Goal: Navigation & Orientation: Find specific page/section

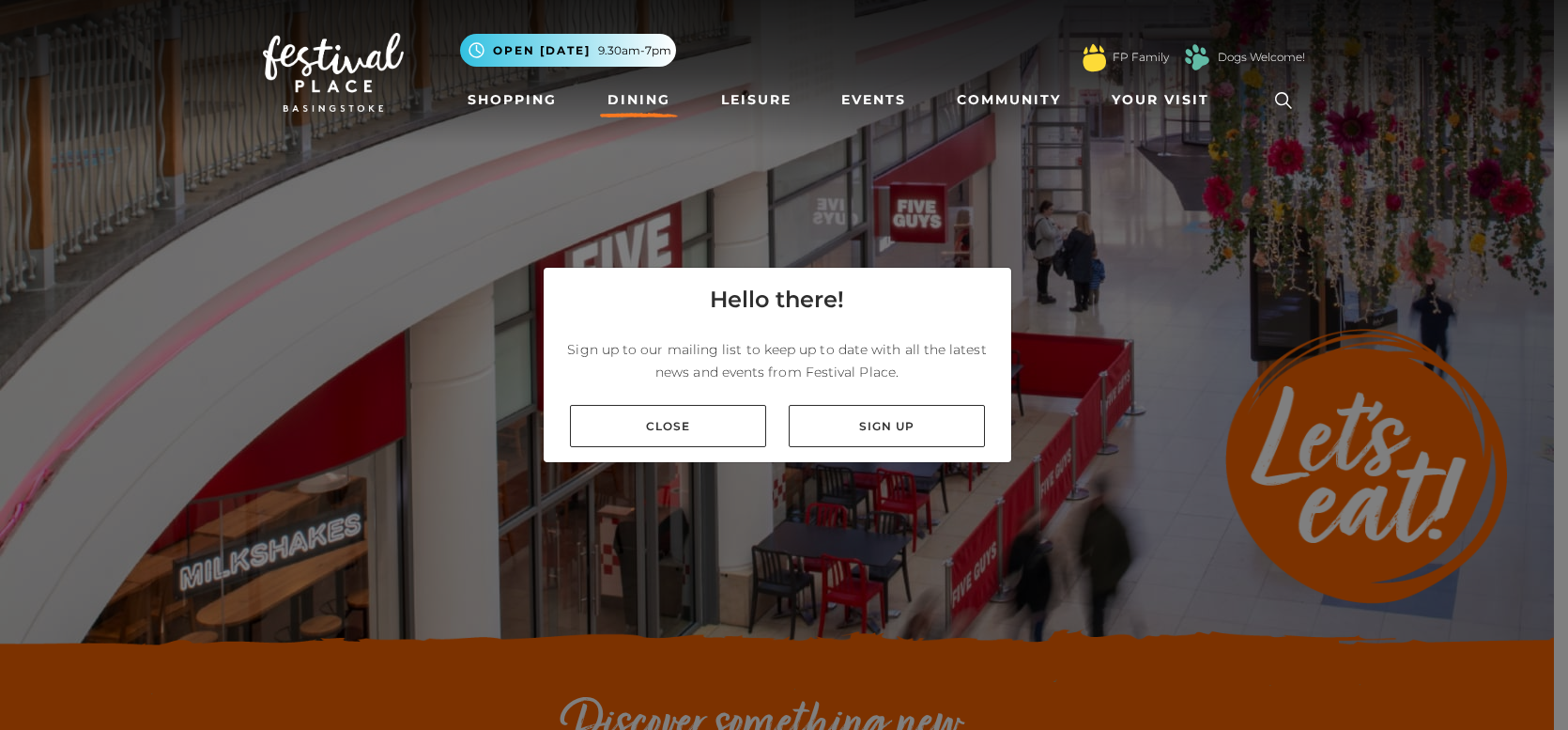
click at [682, 425] on link "Close" at bounding box center [667, 426] width 196 height 42
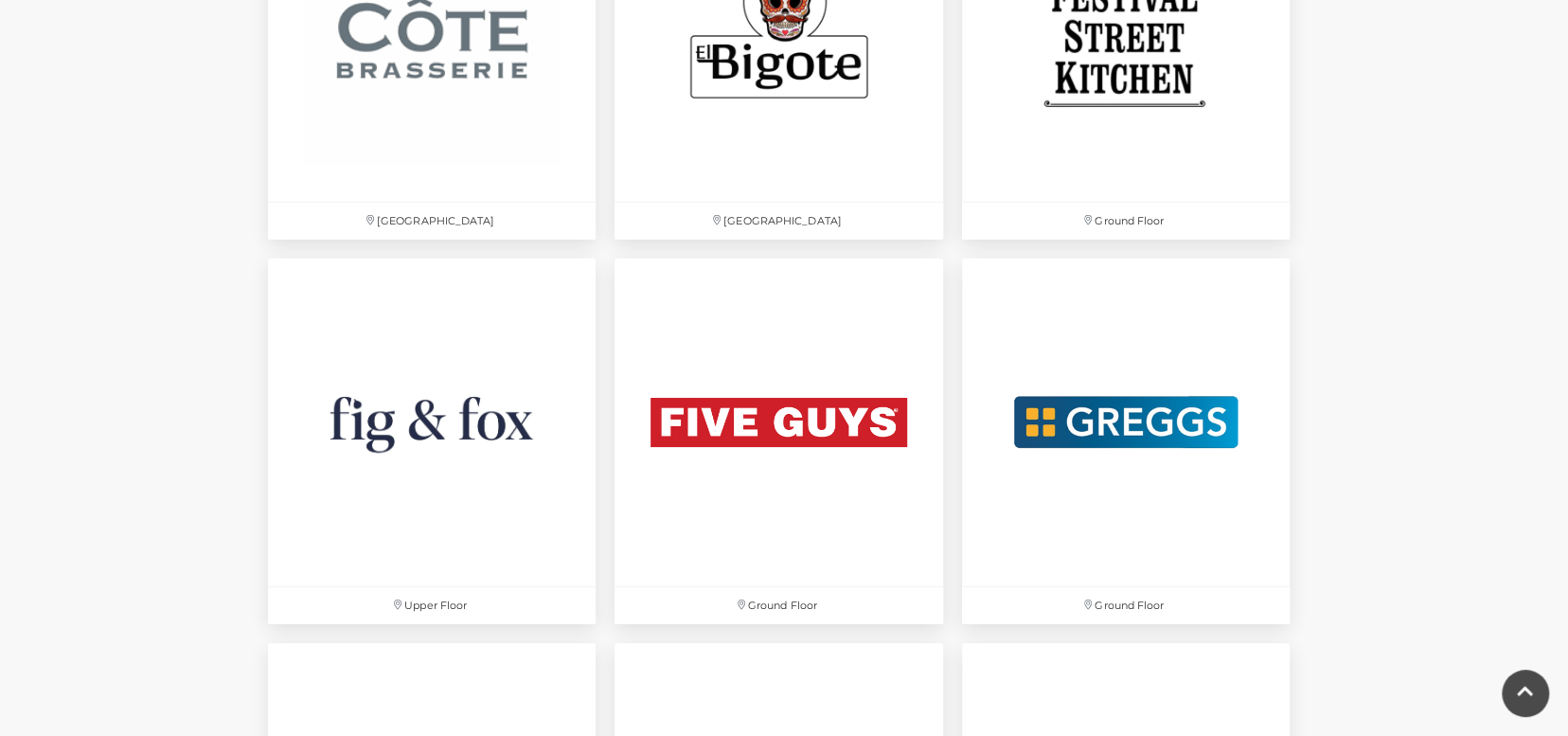
scroll to position [3314, 0]
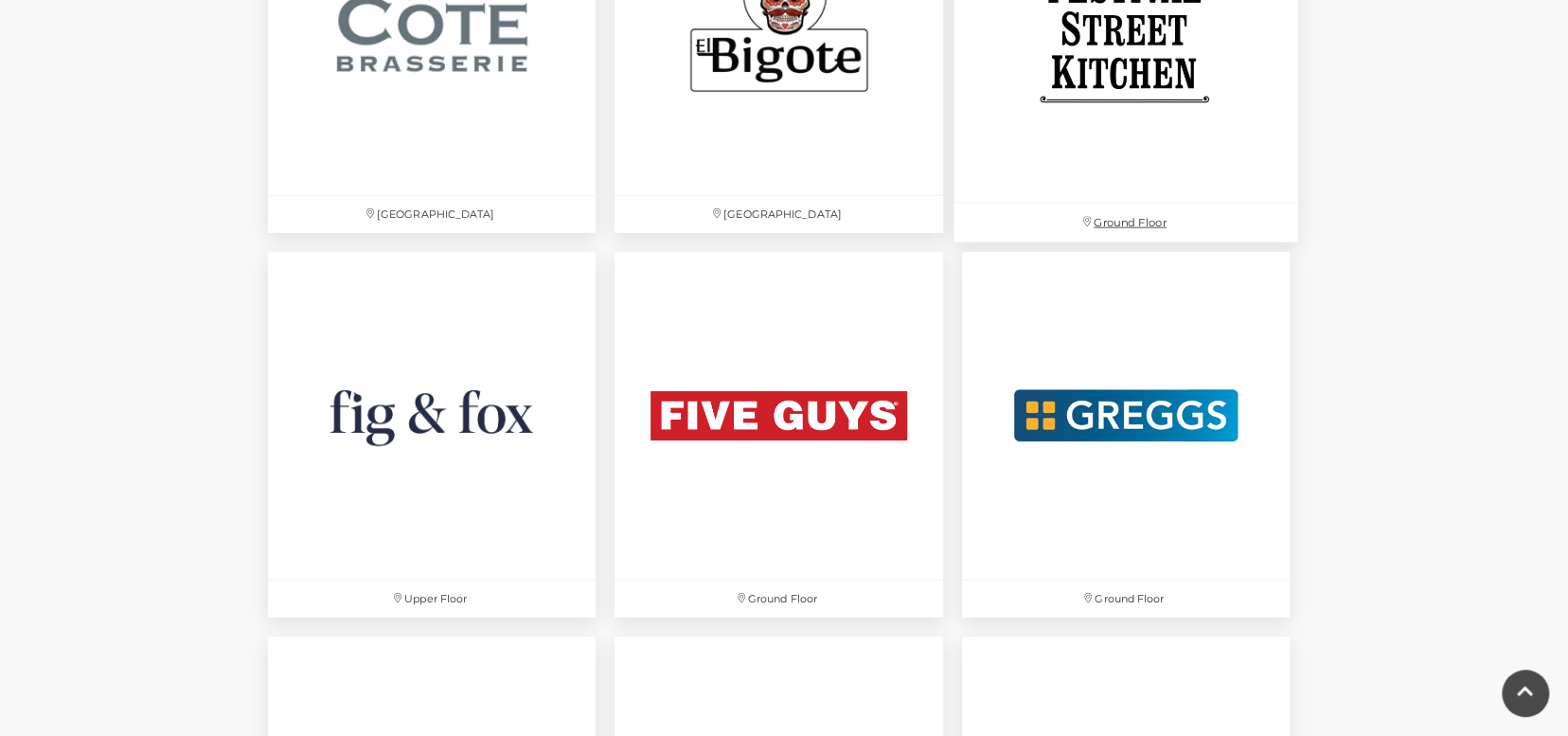
click at [1109, 114] on img at bounding box center [1125, 31] width 344 height 344
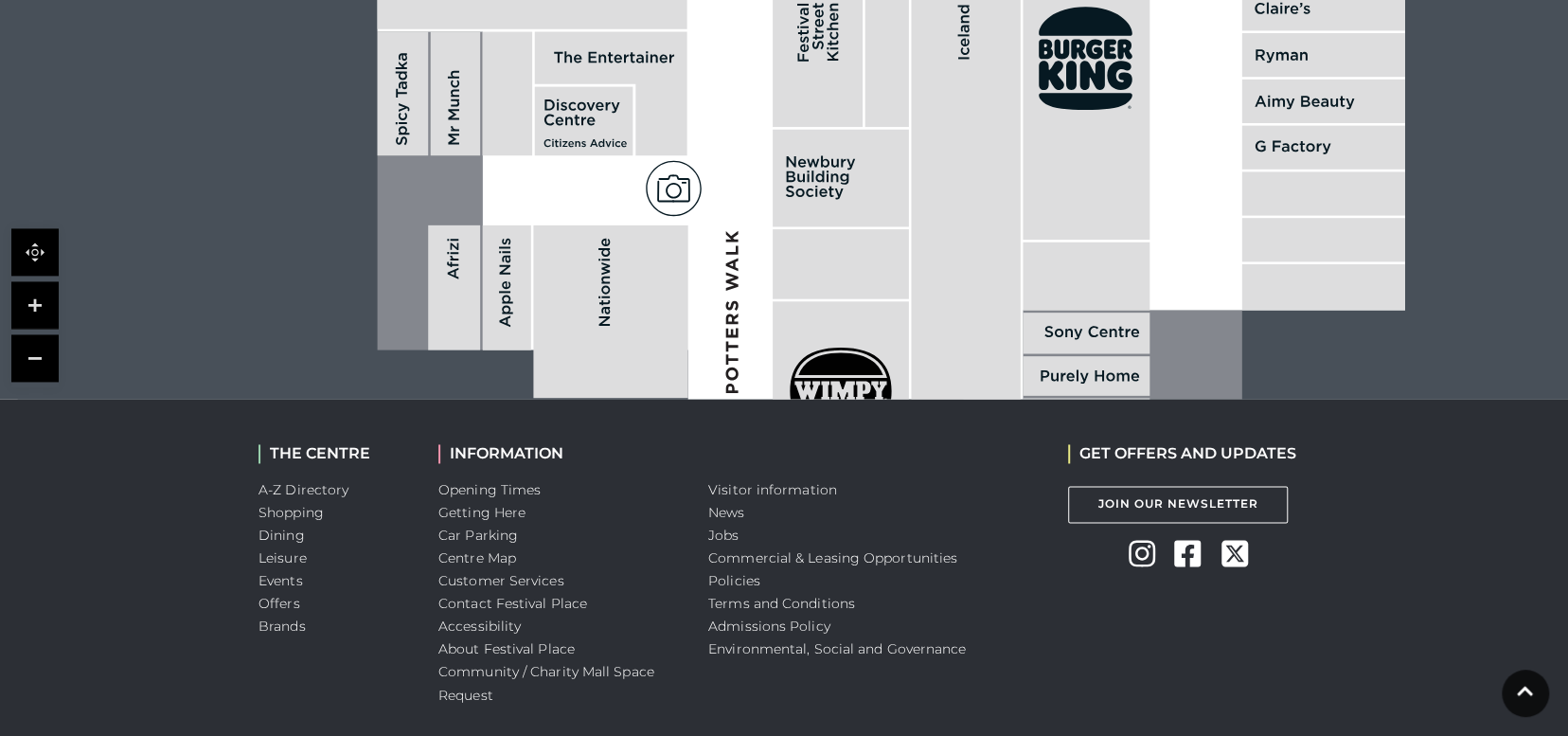
scroll to position [1704, 0]
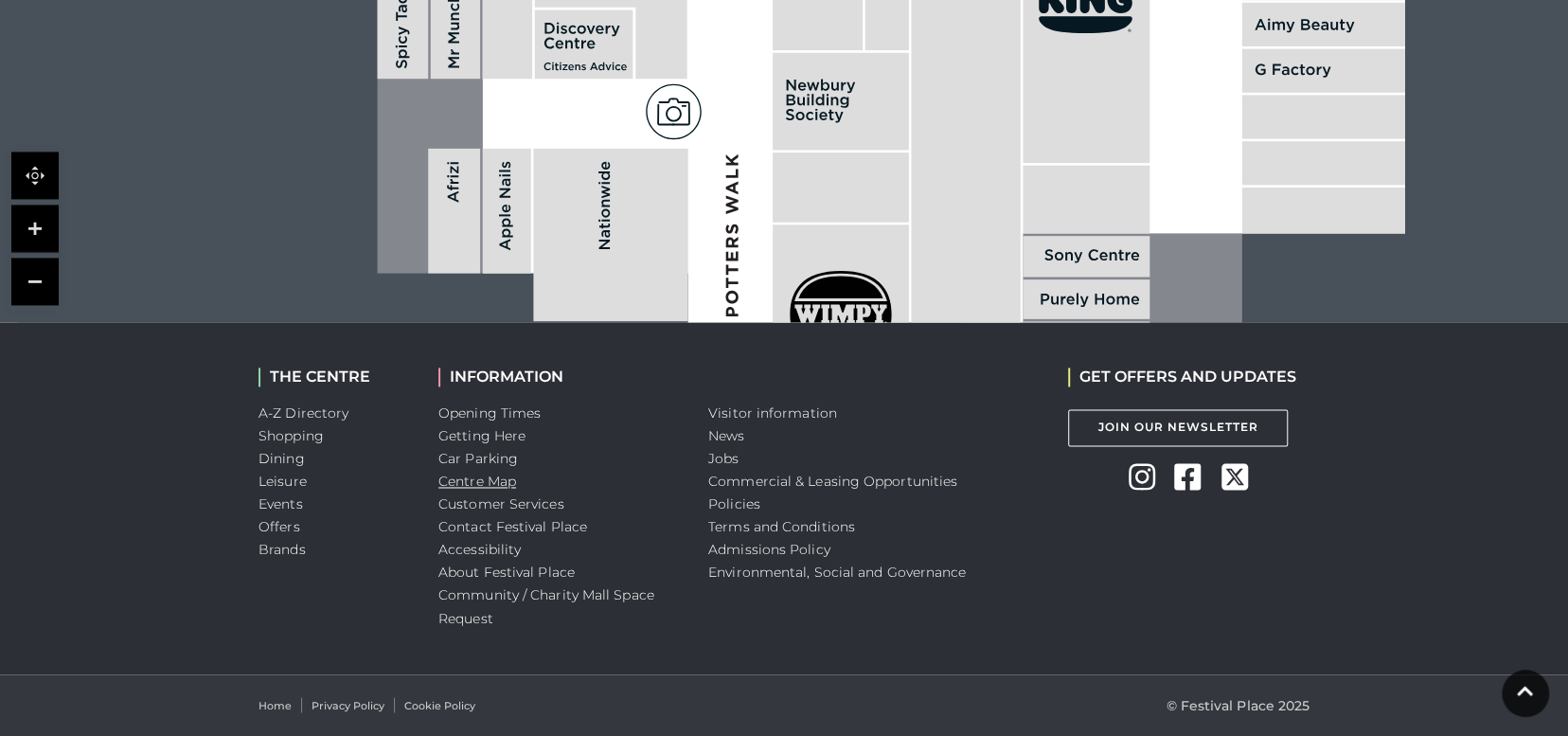
click at [491, 490] on link "Centre Map" at bounding box center [477, 480] width 78 height 17
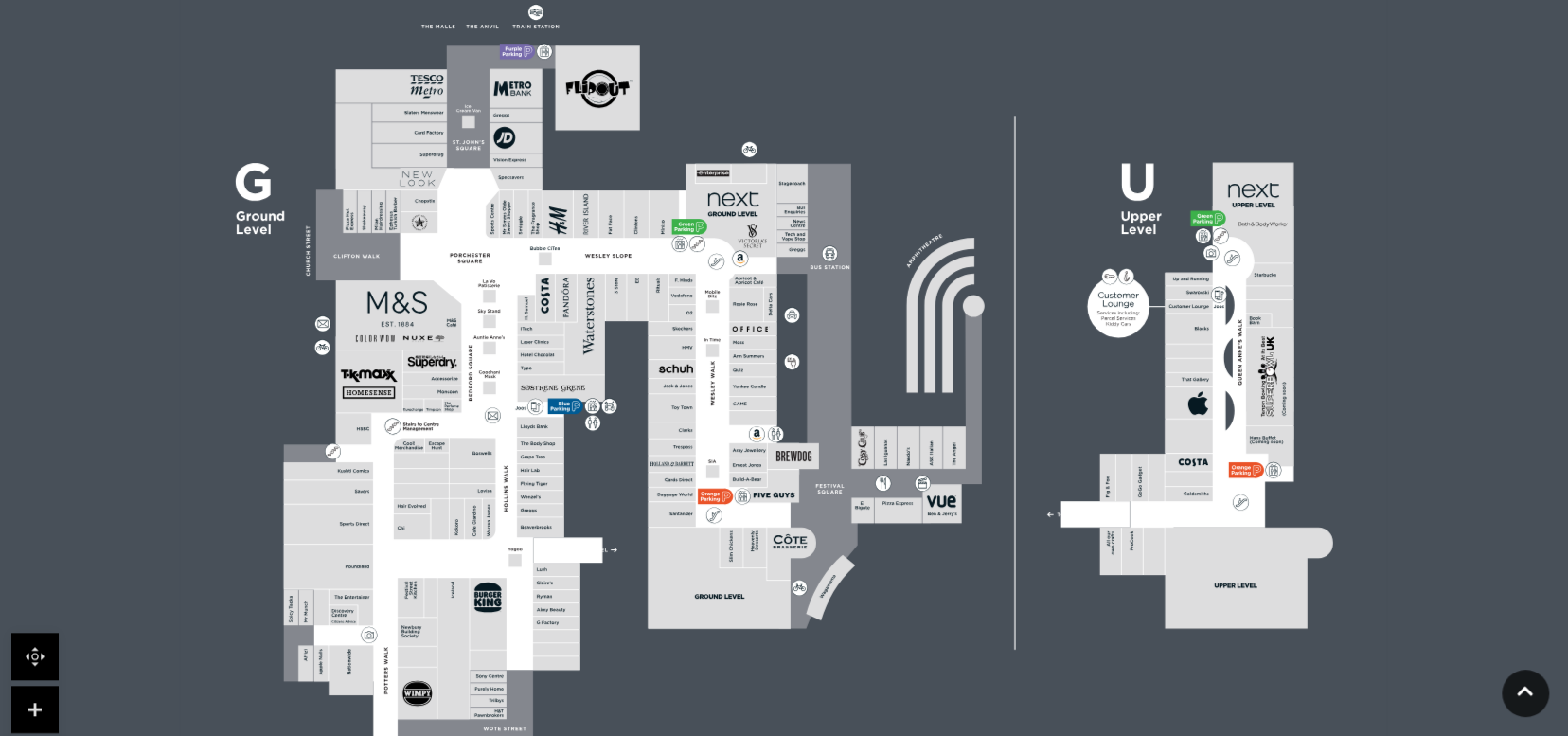
scroll to position [568, 0]
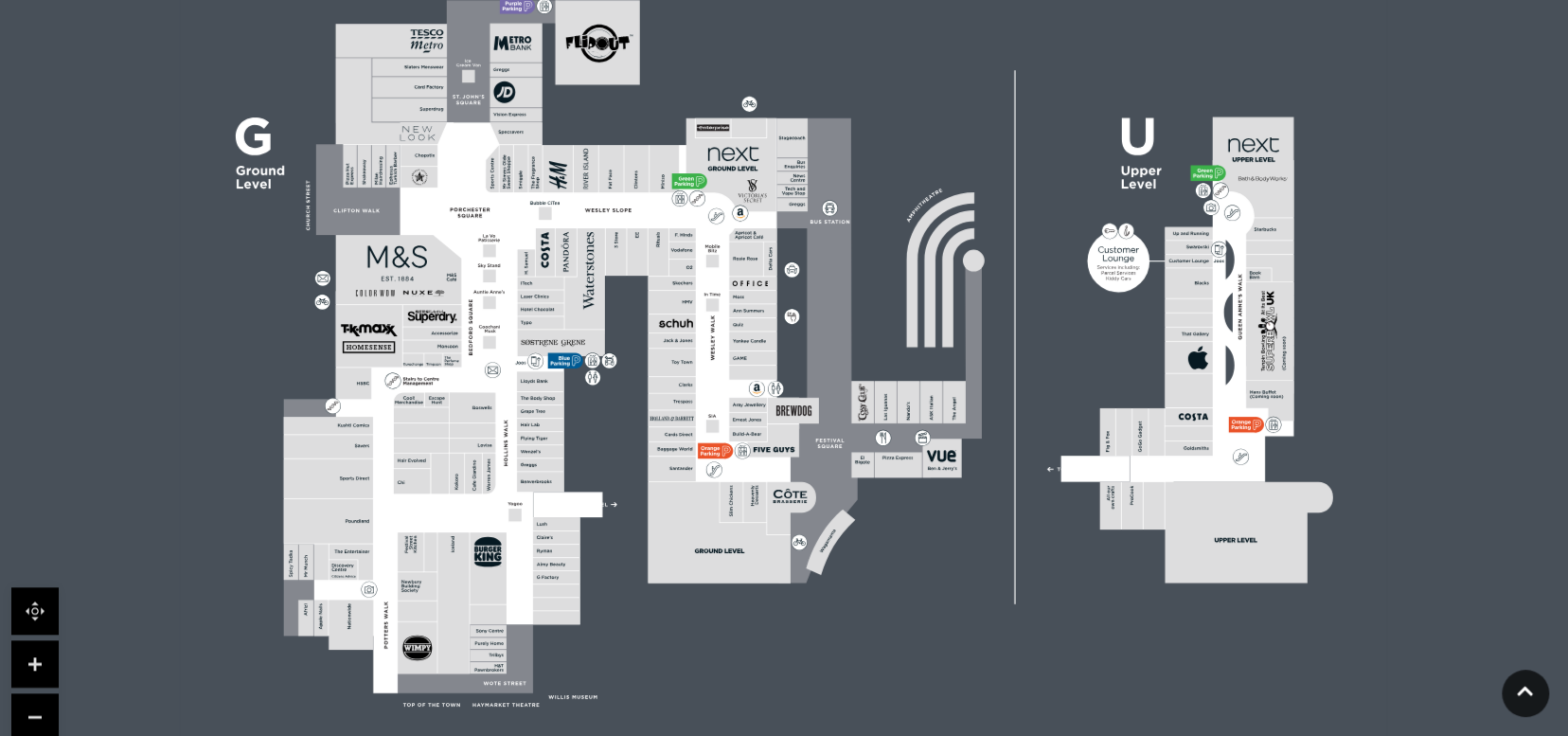
click at [921, 406] on rect at bounding box center [931, 401] width 22 height 42
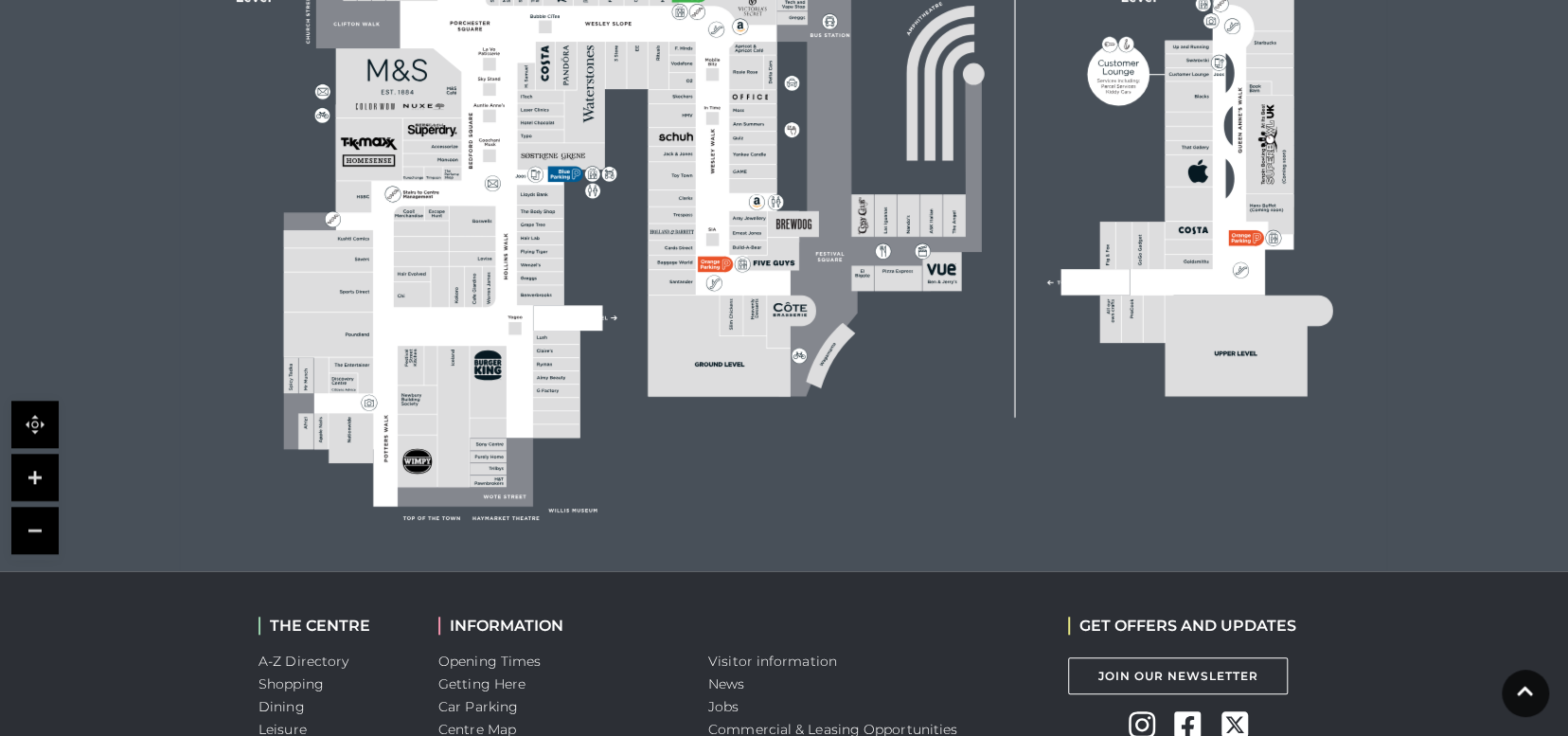
scroll to position [758, 0]
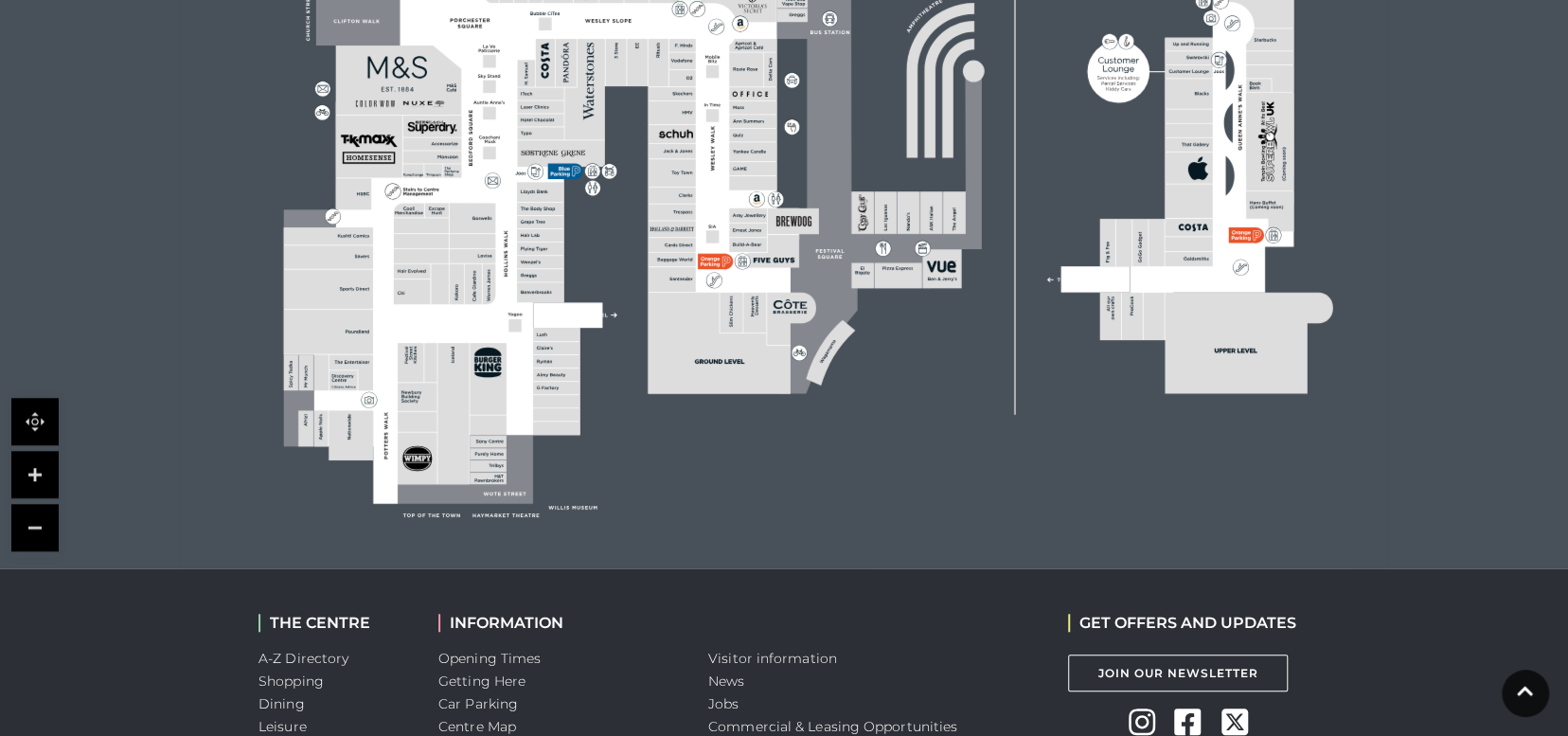
click at [34, 478] on link at bounding box center [35, 474] width 47 height 47
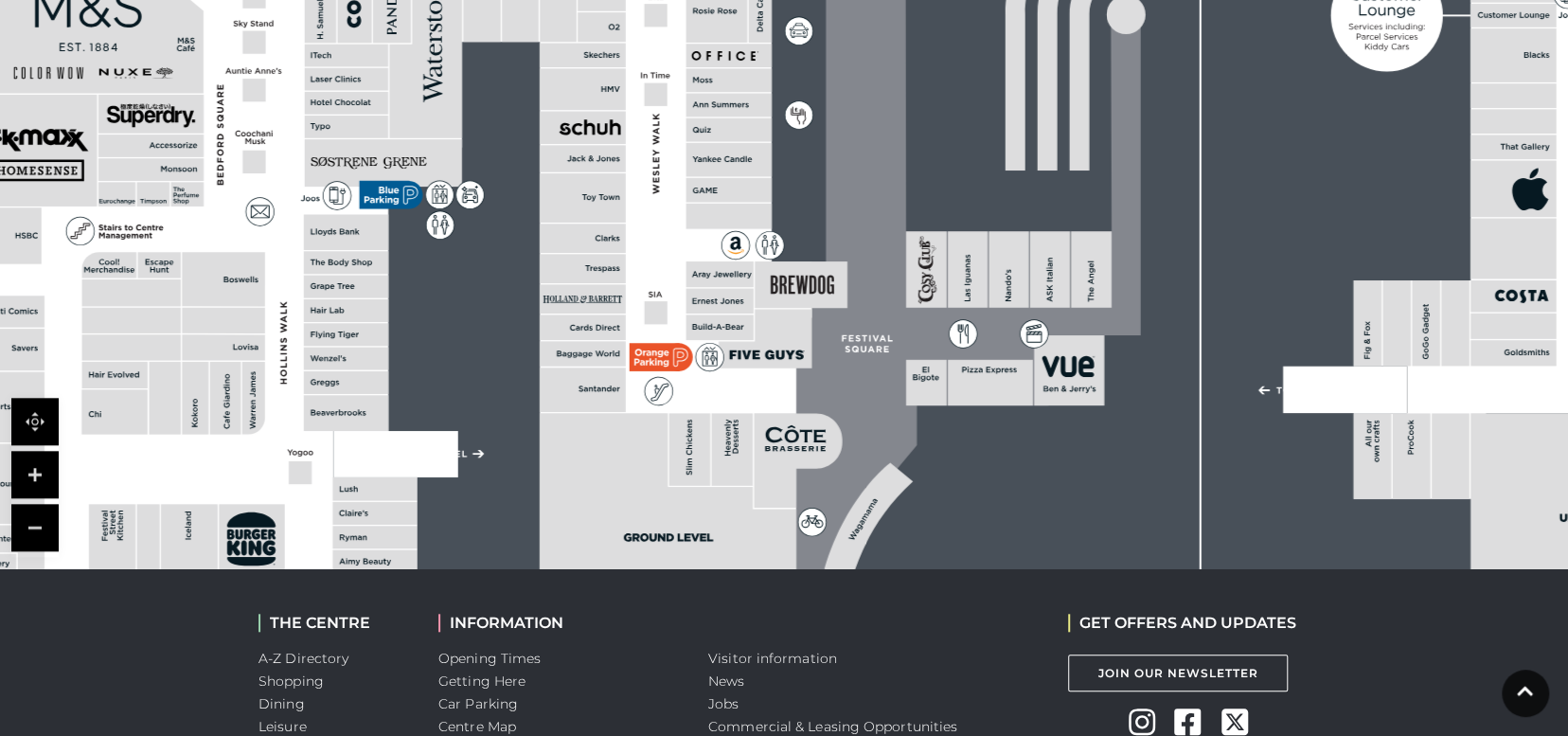
click at [34, 477] on link at bounding box center [35, 474] width 47 height 47
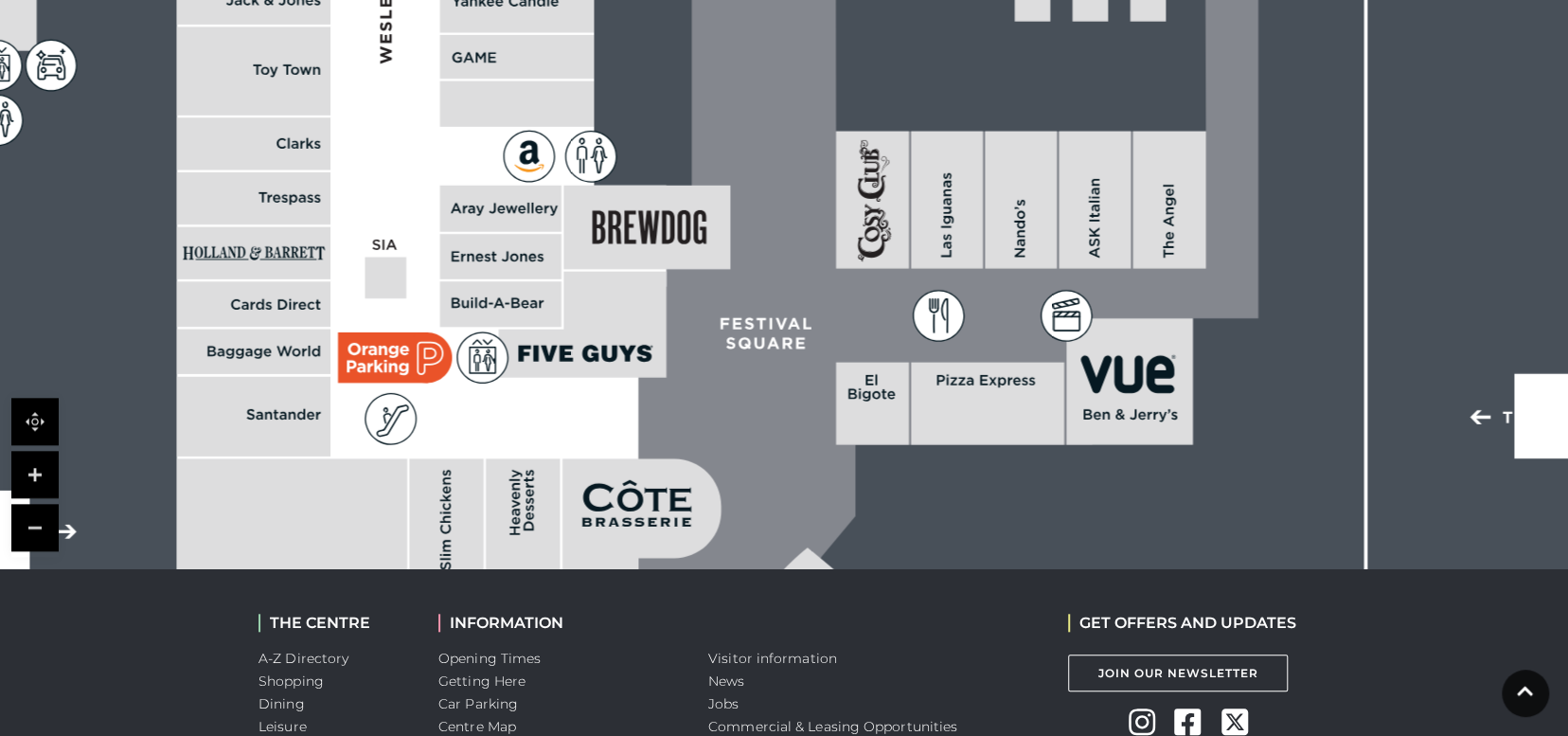
drag, startPoint x: 1198, startPoint y: 459, endPoint x: 1031, endPoint y: 287, distance: 239.7
click at [1031, 287] on icon at bounding box center [920, 33] width 676 height 1505
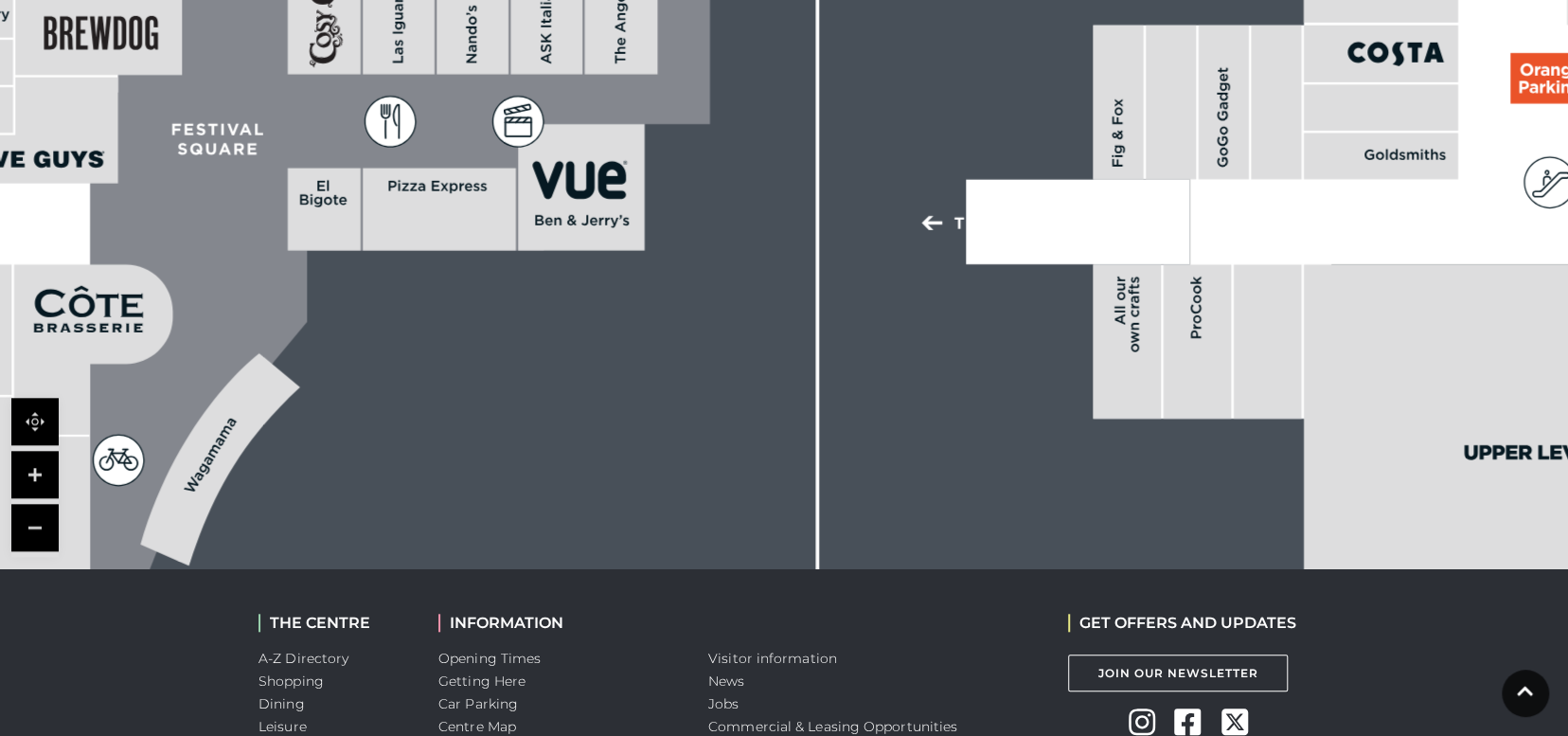
drag, startPoint x: 995, startPoint y: 231, endPoint x: 445, endPoint y: 36, distance: 583.5
click at [445, 36] on rect at bounding box center [472, 6] width 72 height 138
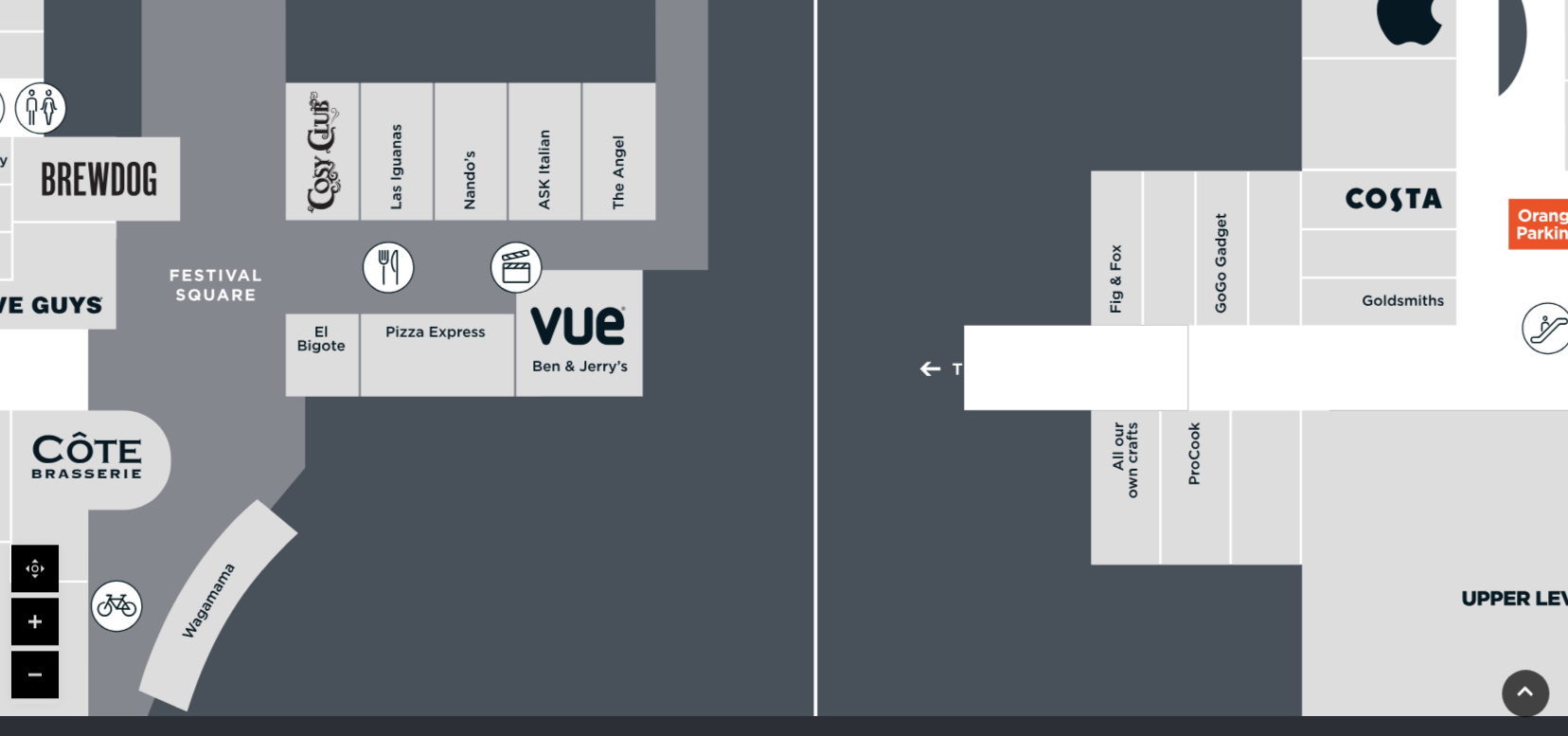
scroll to position [568, 0]
